Goal: Register for event/course

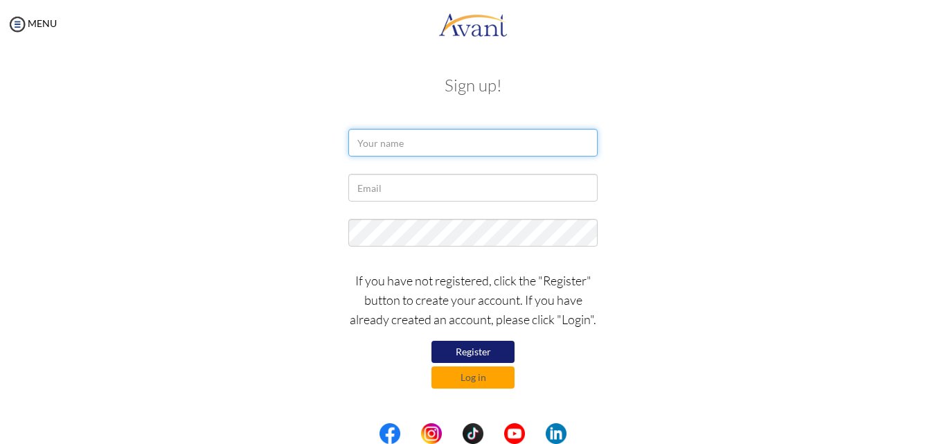
click at [389, 150] on input "text" at bounding box center [472, 143] width 249 height 28
click at [392, 143] on input "text" at bounding box center [472, 143] width 249 height 28
type input "maryanrun odowa"
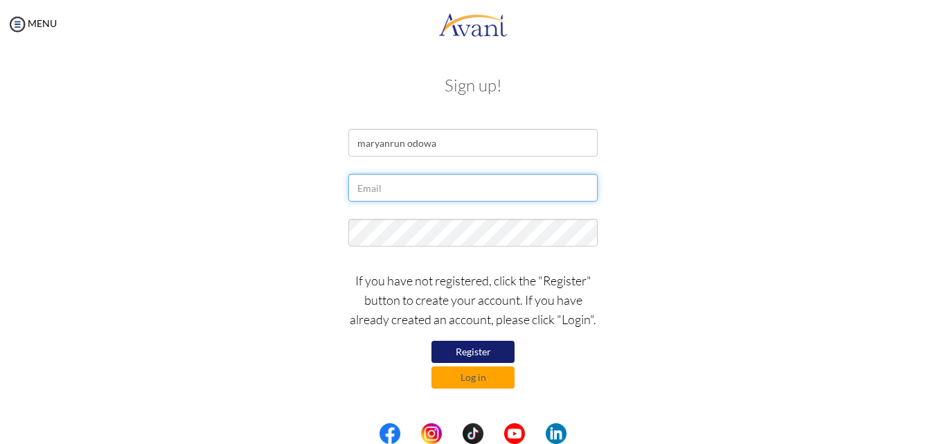
click at [386, 188] on input "text" at bounding box center [472, 188] width 249 height 28
type input "[EMAIL_ADDRESS][DOMAIN_NAME]"
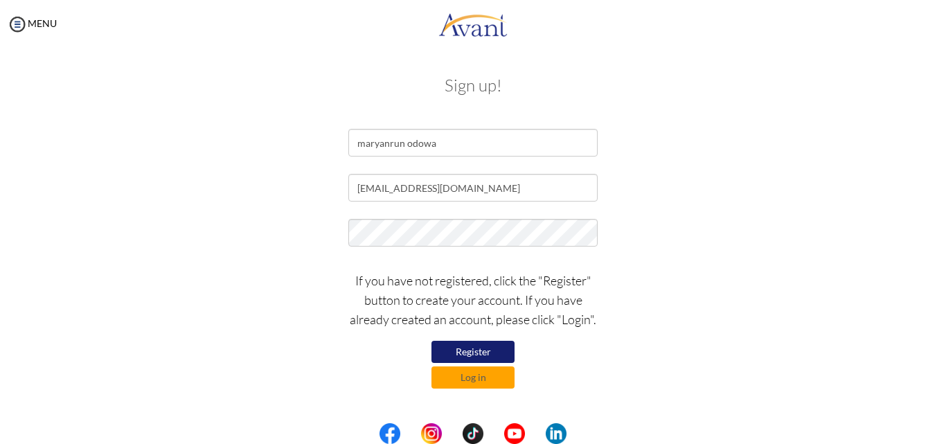
click at [488, 350] on button "Register" at bounding box center [473, 352] width 83 height 22
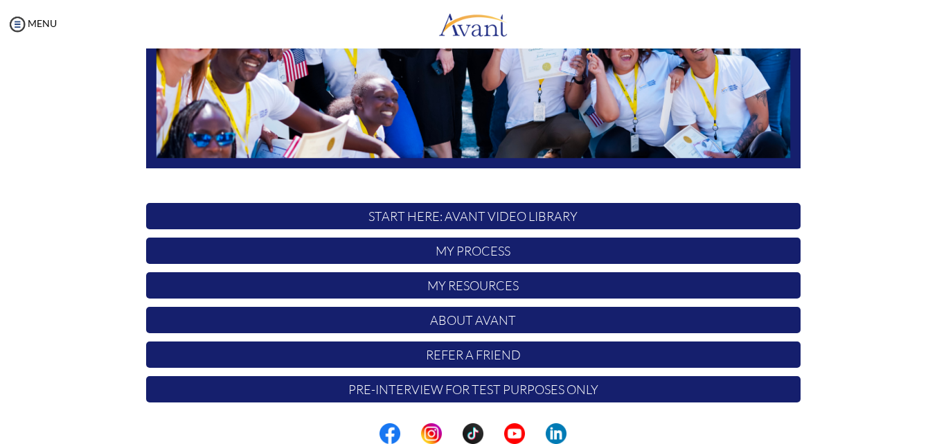
scroll to position [326, 0]
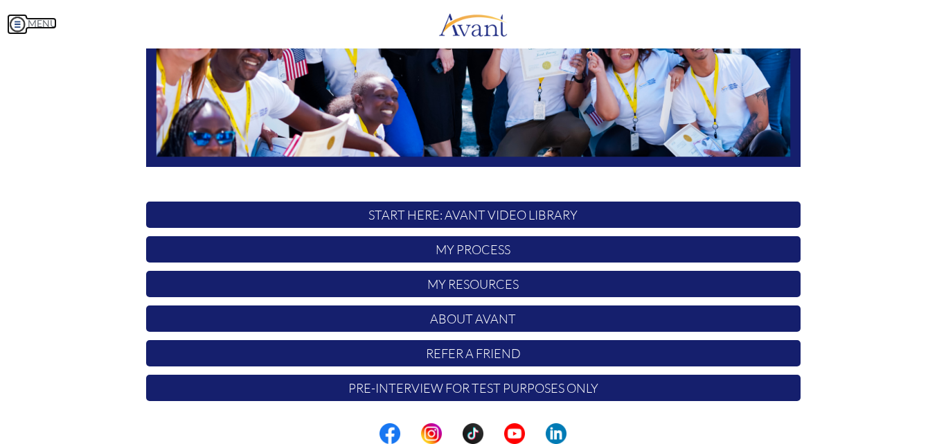
click at [21, 30] on img at bounding box center [17, 24] width 21 height 21
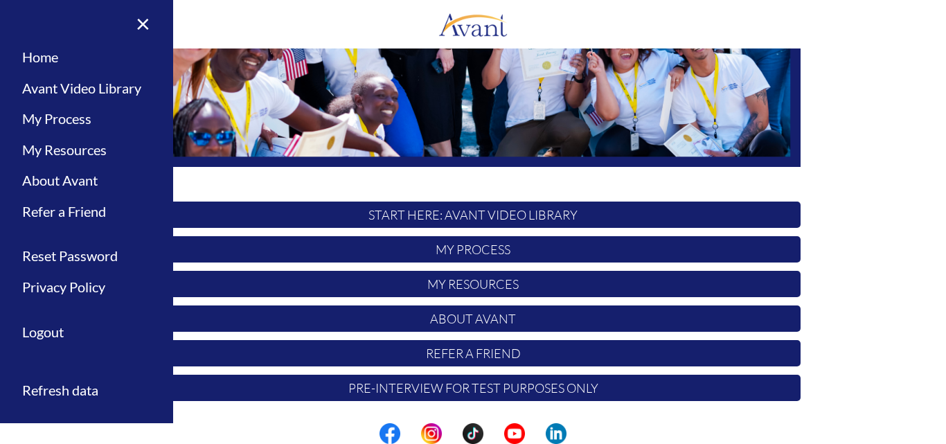
click at [489, 258] on p "My Process" at bounding box center [473, 249] width 655 height 26
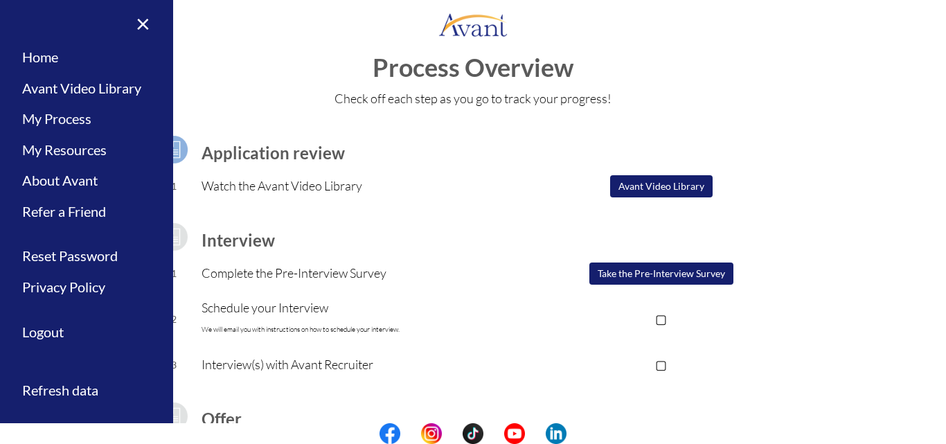
scroll to position [24, 0]
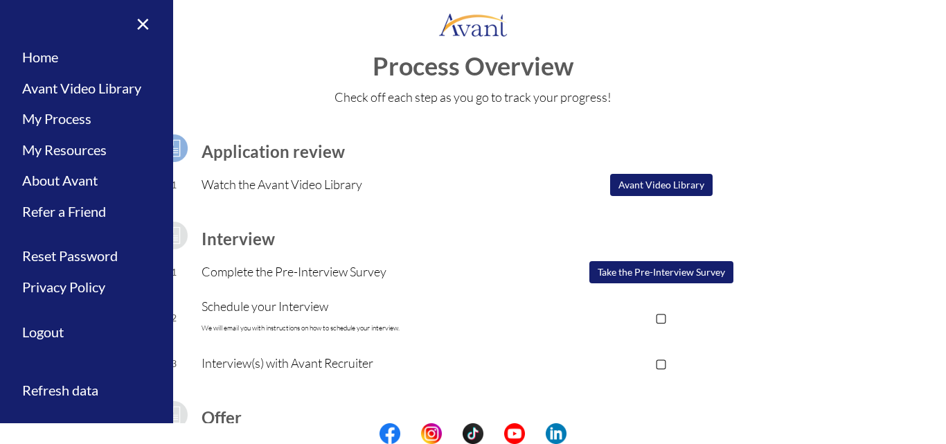
click at [641, 192] on button "Avant Video Library" at bounding box center [661, 185] width 103 height 22
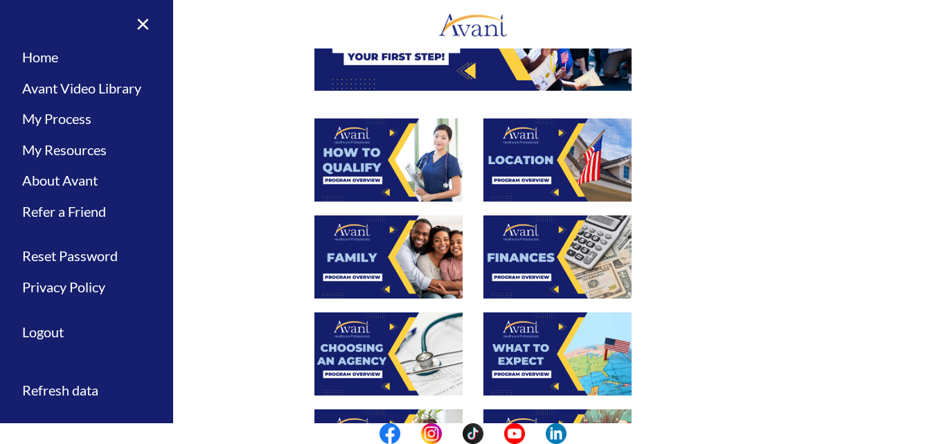
scroll to position [0, 0]
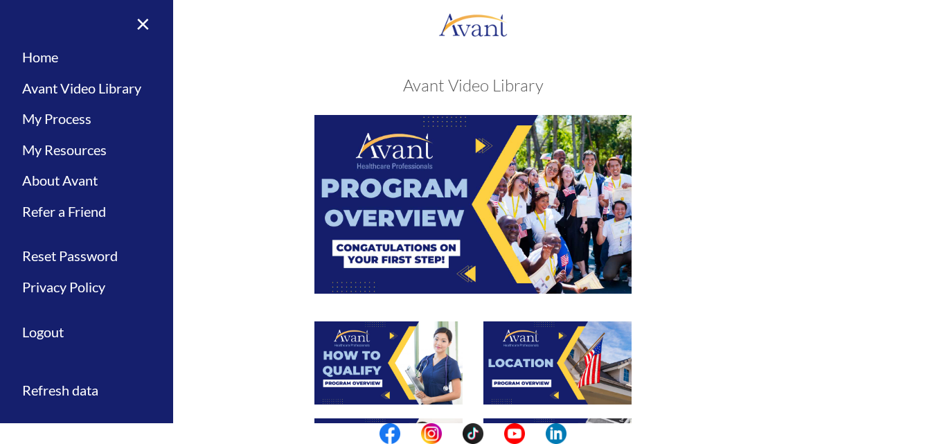
click at [275, 159] on div at bounding box center [473, 218] width 675 height 206
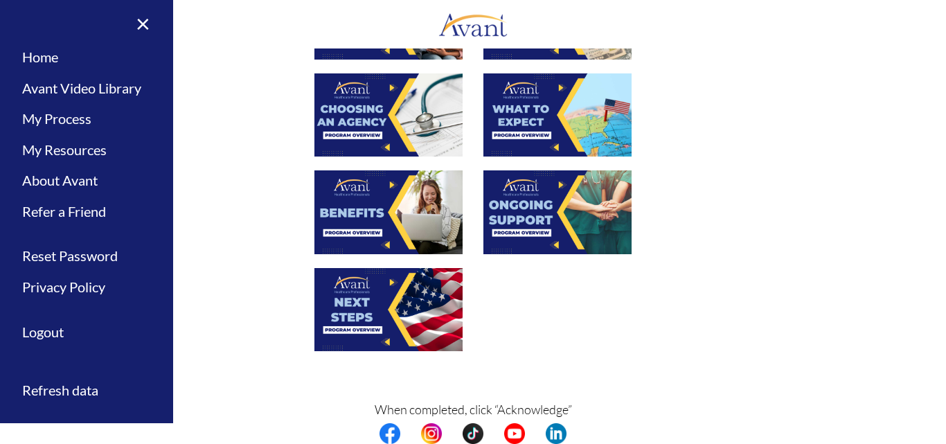
scroll to position [446, 0]
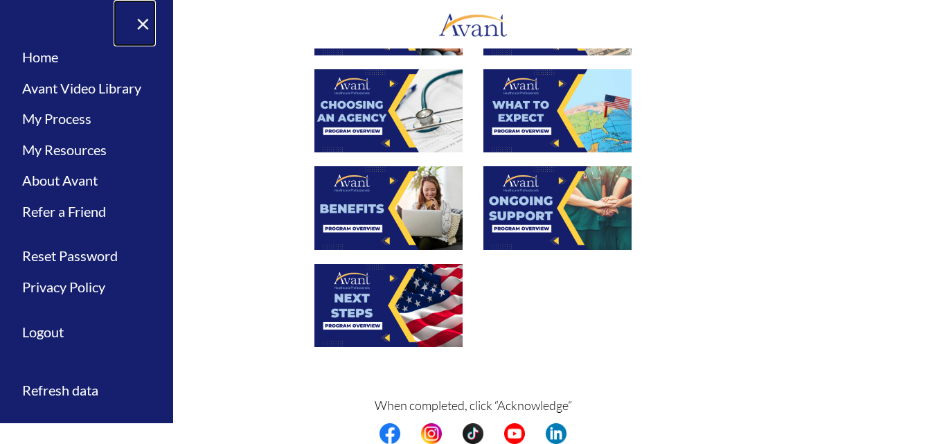
click at [149, 17] on link "×" at bounding box center [135, 23] width 42 height 46
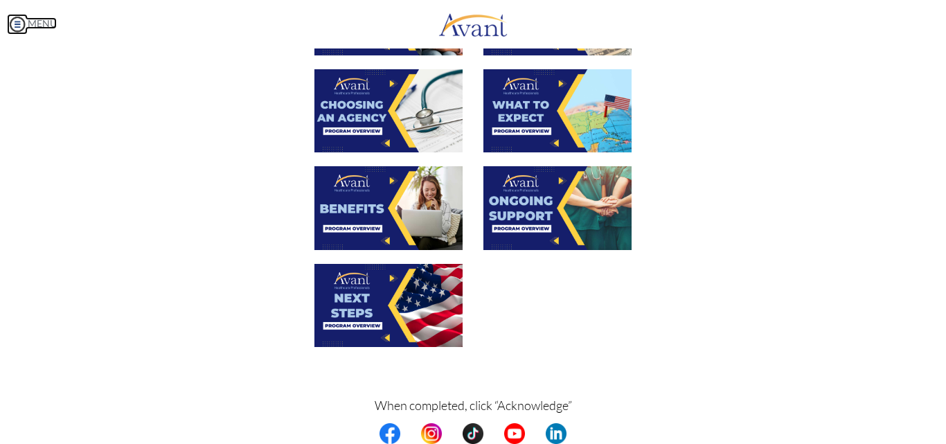
click at [10, 26] on img at bounding box center [17, 24] width 21 height 21
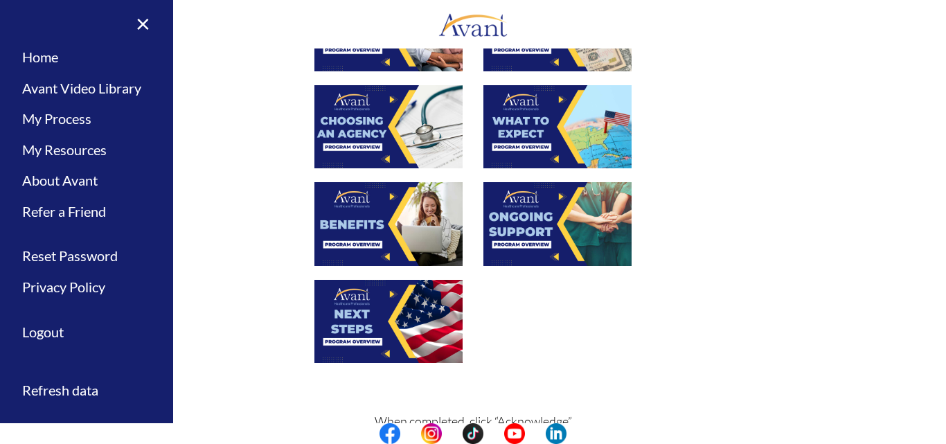
scroll to position [508, 0]
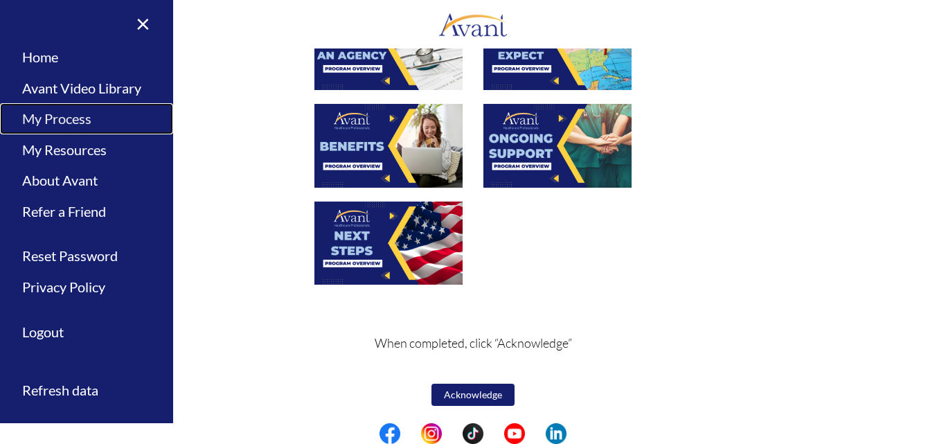
click at [87, 111] on link "My Process" at bounding box center [86, 118] width 173 height 31
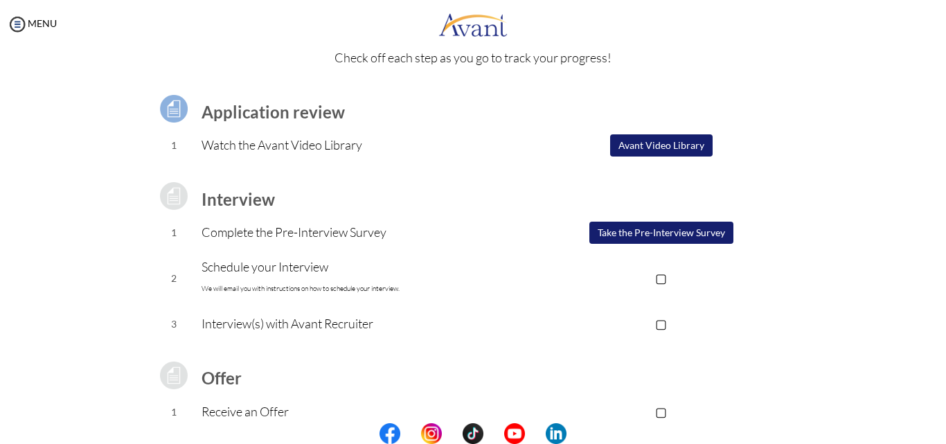
scroll to position [64, 0]
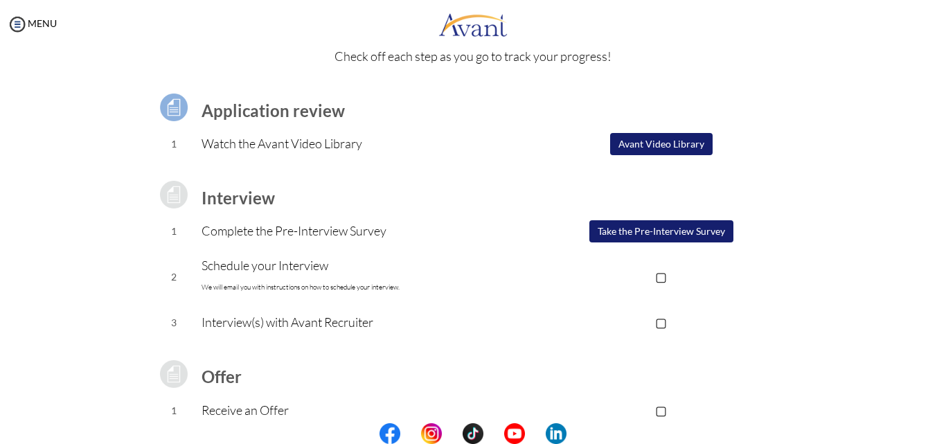
click at [642, 231] on button "Take the Pre-Interview Survey" at bounding box center [661, 231] width 144 height 22
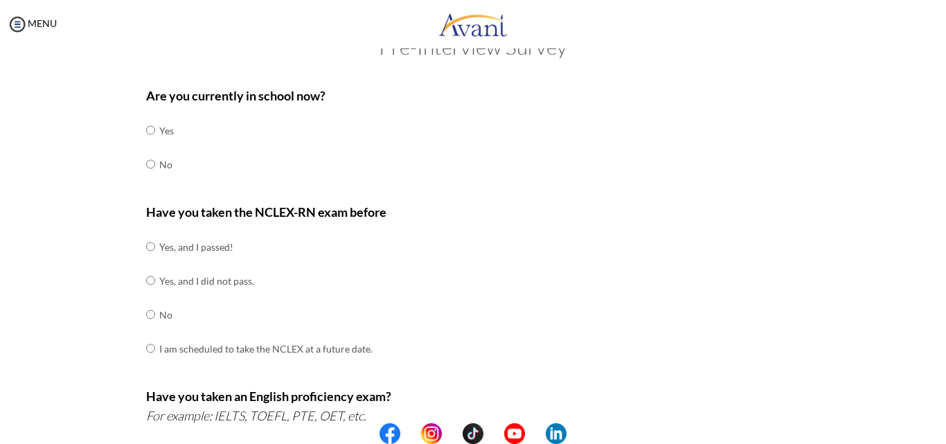
scroll to position [0, 0]
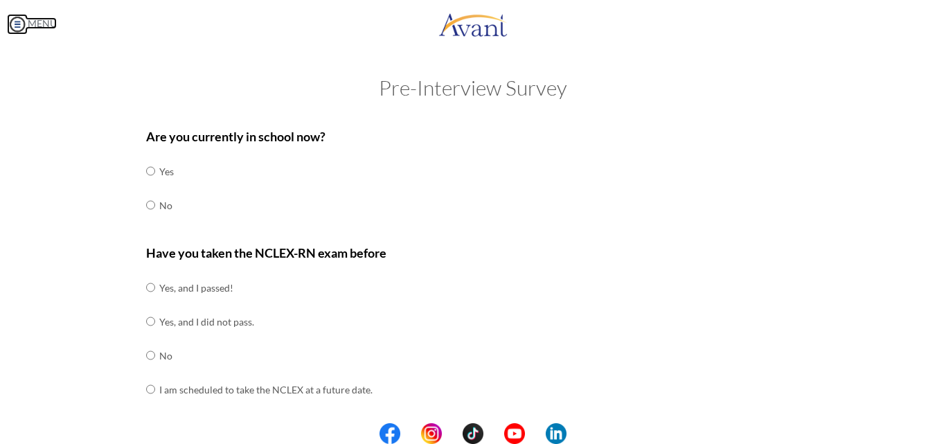
click at [19, 27] on img at bounding box center [17, 24] width 21 height 21
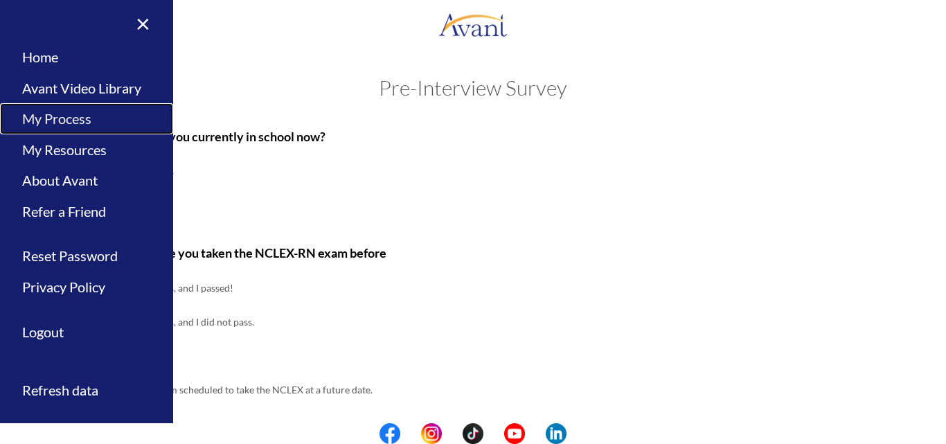
click at [42, 116] on link "My Process" at bounding box center [86, 118] width 173 height 31
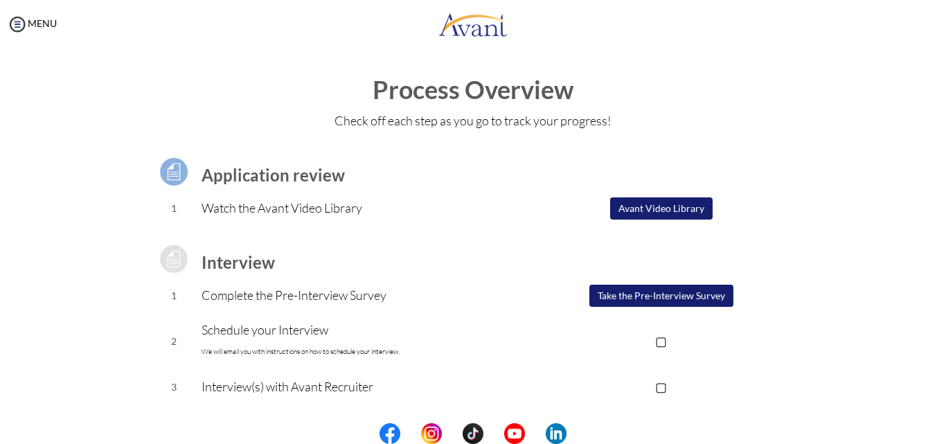
click at [614, 218] on button "Avant Video Library" at bounding box center [661, 208] width 103 height 22
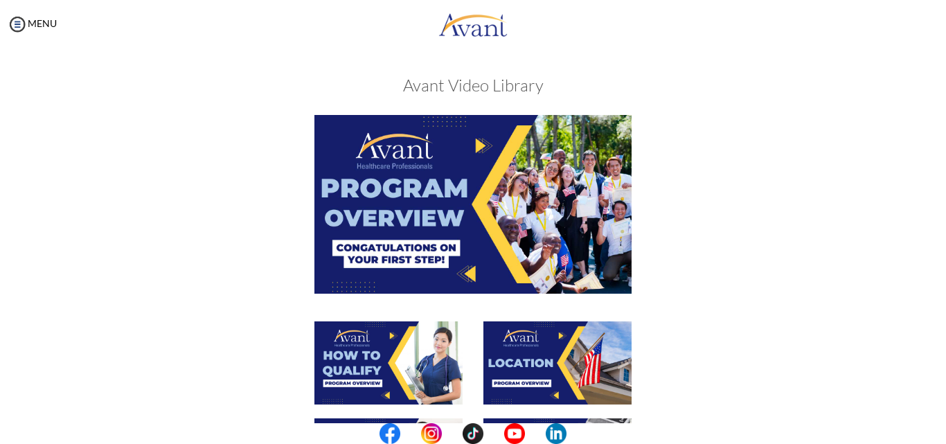
click at [503, 237] on img at bounding box center [472, 204] width 317 height 178
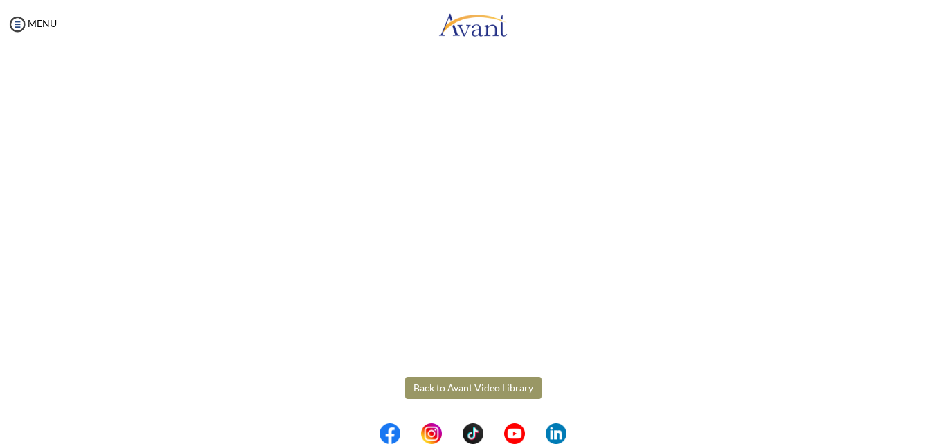
scroll to position [238, 0]
click at [478, 391] on body "Maintenance break. Please come back in 2 hours. MENU My Status What is the next…" at bounding box center [473, 222] width 946 height 444
click at [478, 391] on button "Back to Avant Video Library" at bounding box center [473, 386] width 136 height 22
